Goal: Download file/media

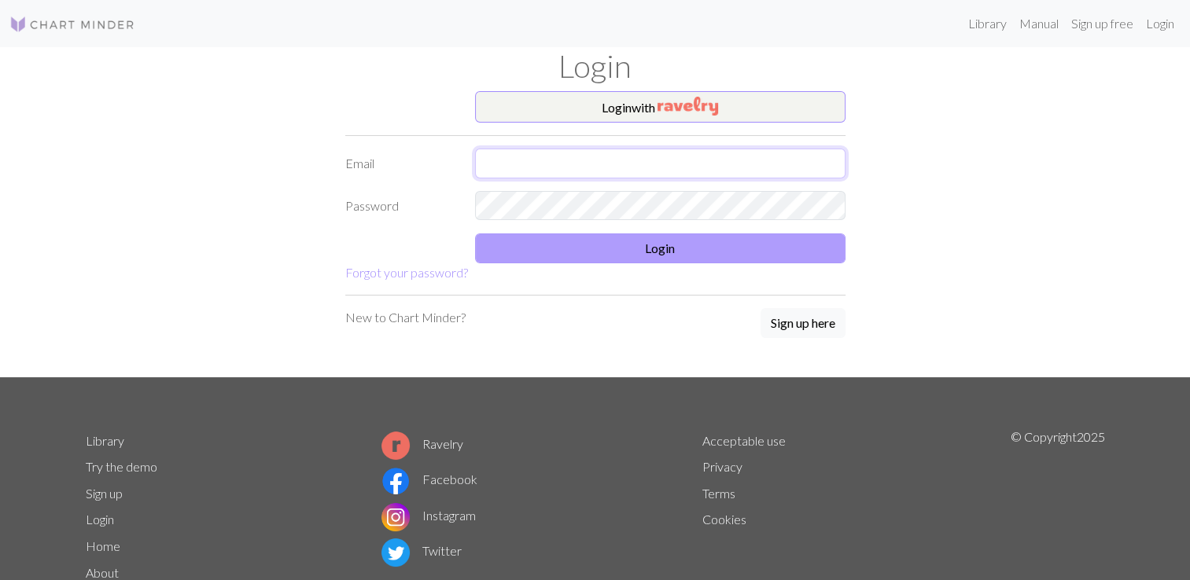
type input "[EMAIL_ADDRESS][DOMAIN_NAME]"
click at [536, 245] on button "Login" at bounding box center [660, 249] width 370 height 30
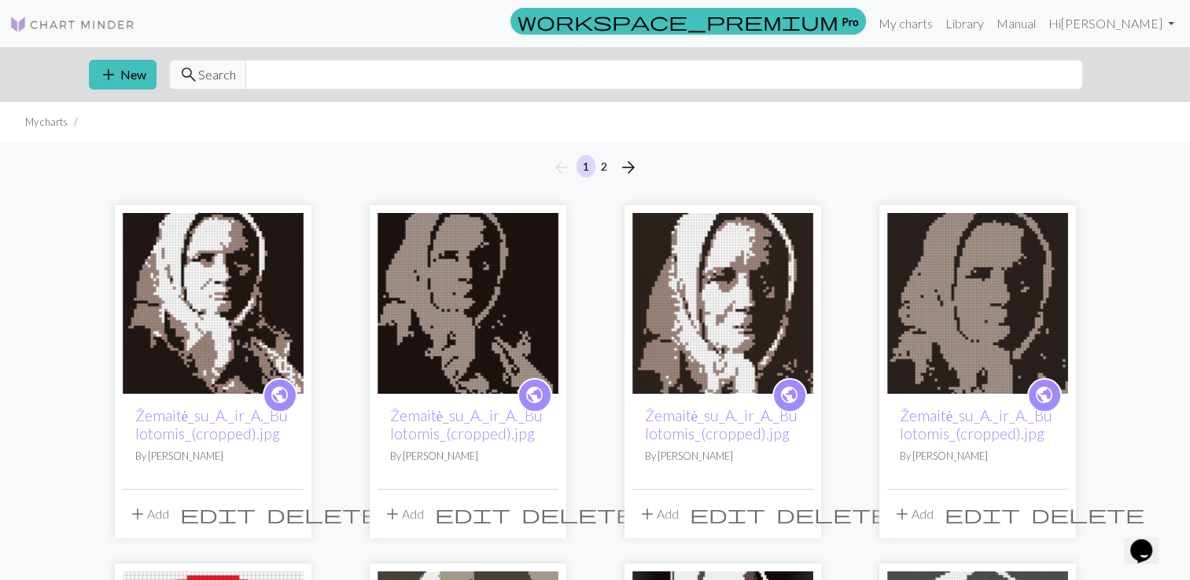
click at [197, 297] on img at bounding box center [213, 303] width 181 height 181
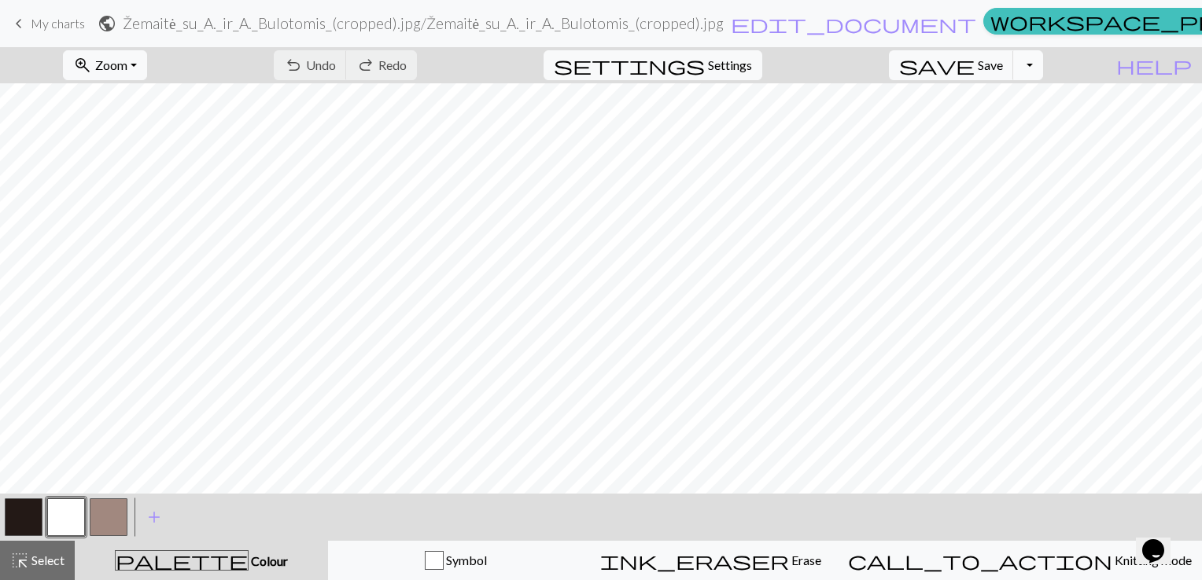
click at [1043, 64] on button "Toggle Dropdown" at bounding box center [1028, 65] width 30 height 30
click at [994, 127] on button "save_alt Download" at bounding box center [913, 124] width 260 height 25
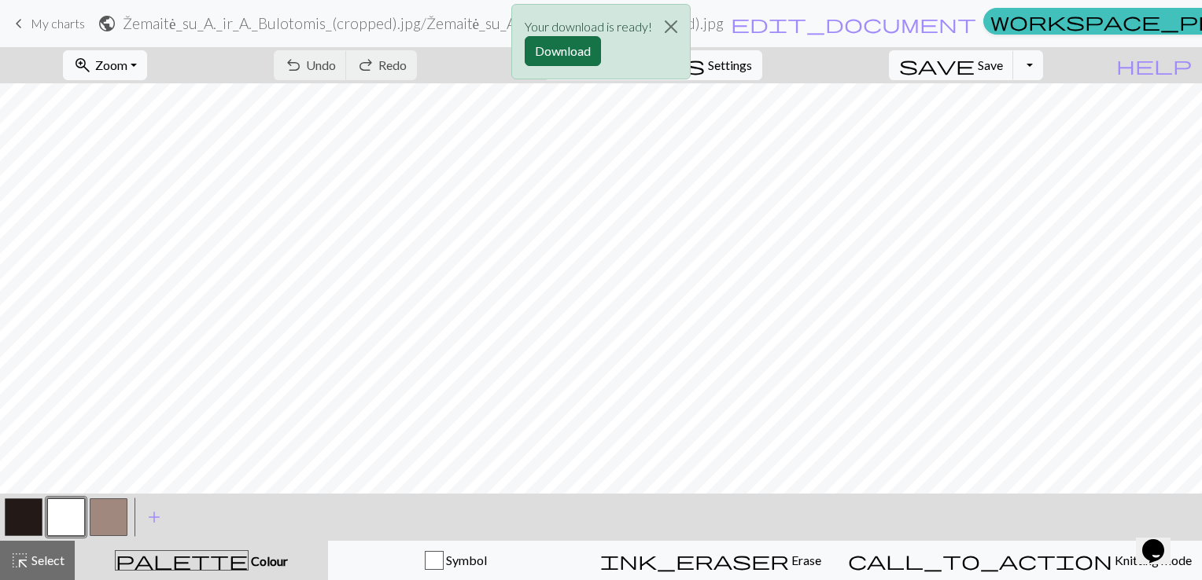
click at [558, 43] on button "Download" at bounding box center [563, 51] width 76 height 30
